Goal: Task Accomplishment & Management: Use online tool/utility

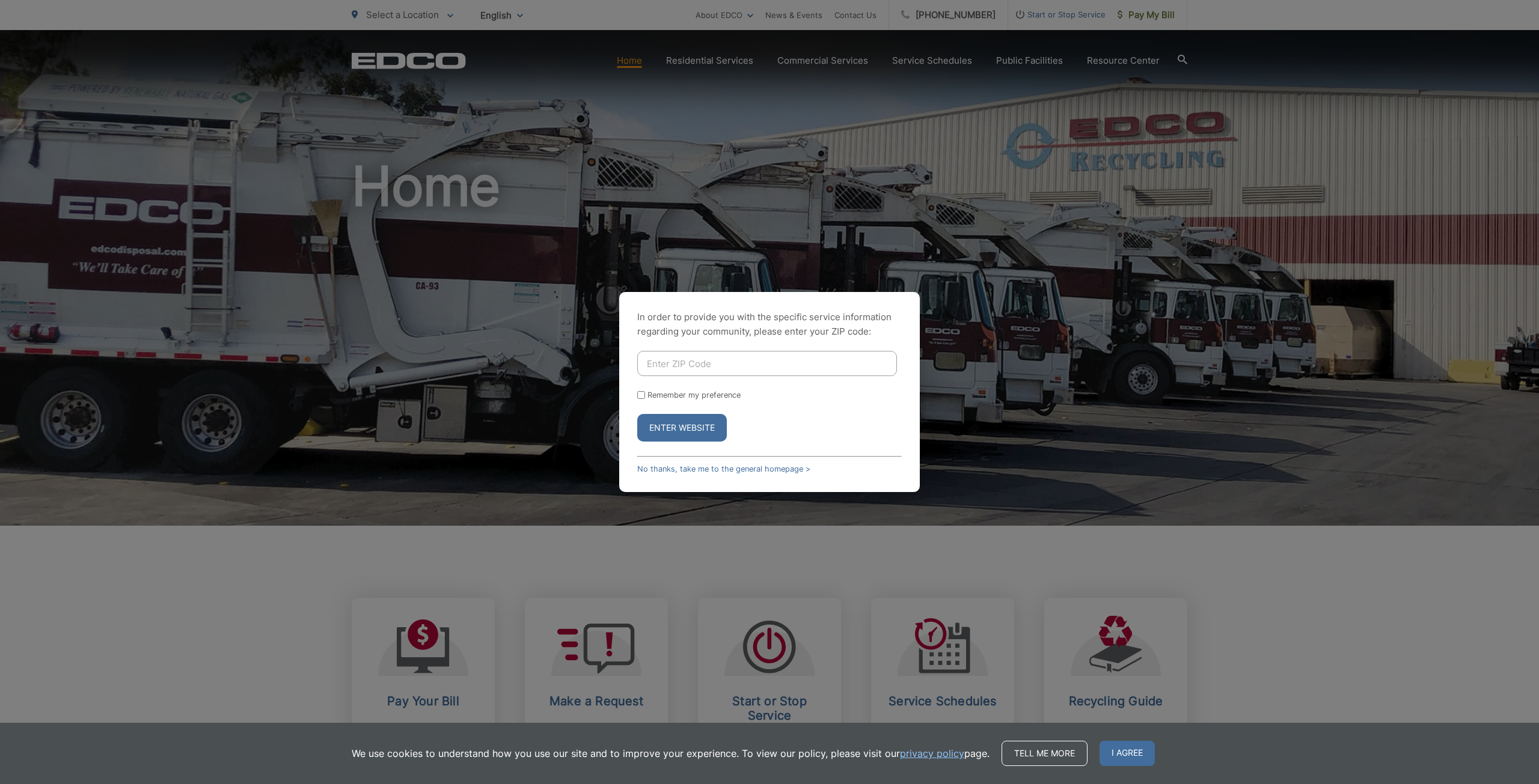
click at [743, 364] on input "Enter ZIP Code" at bounding box center [767, 363] width 260 height 25
type input "91977"
click at [704, 433] on button "Enter Website" at bounding box center [682, 428] width 90 height 27
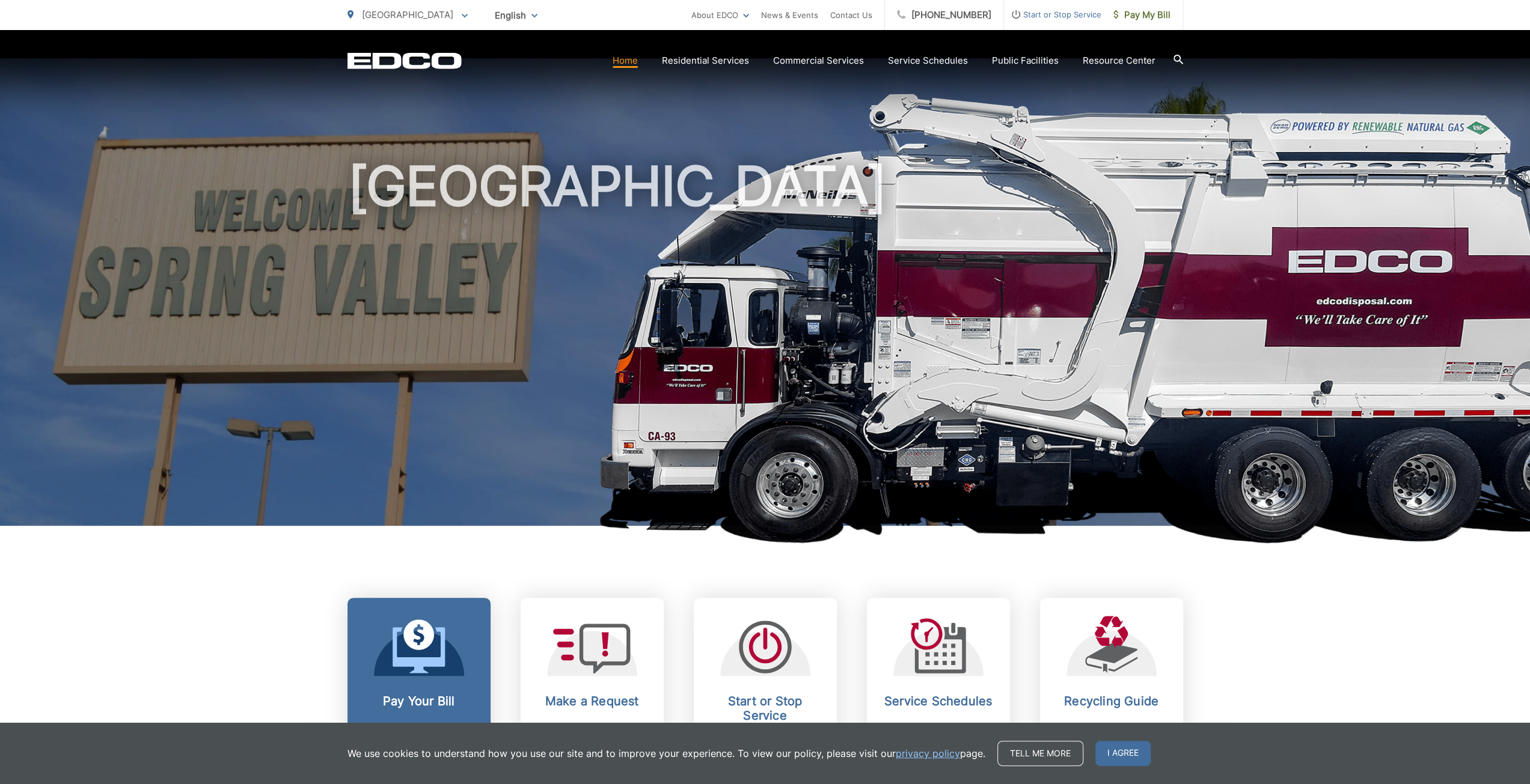
click at [417, 649] on icon at bounding box center [418, 635] width 30 height 30
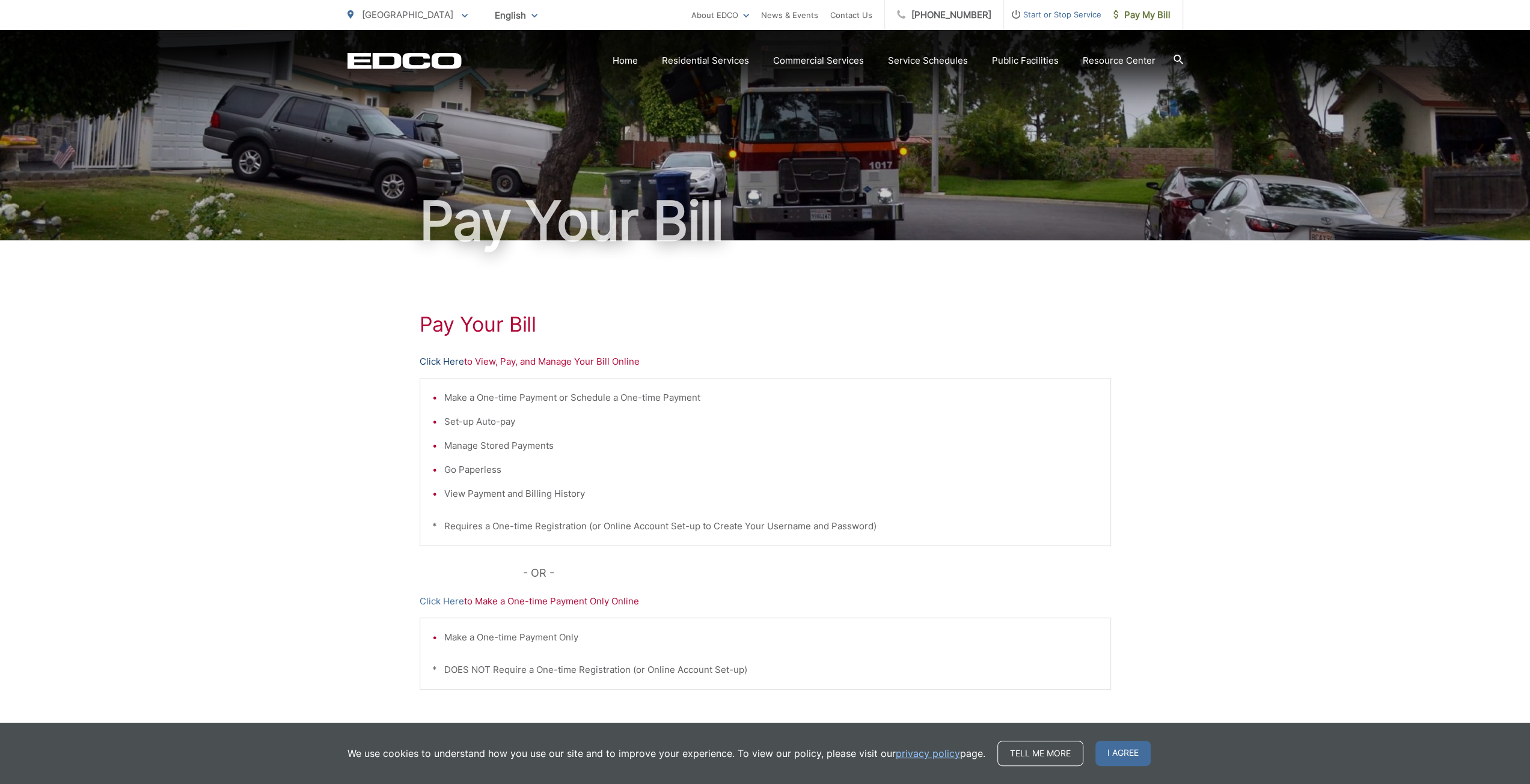
click at [449, 362] on link "Click Here" at bounding box center [442, 361] width 45 height 15
